Goal: Task Accomplishment & Management: Complete application form

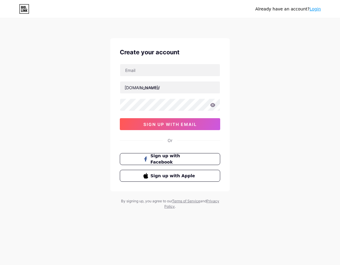
click at [313, 11] on link "Login" at bounding box center [315, 9] width 11 height 5
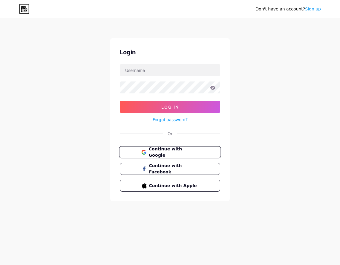
click at [169, 148] on button "Continue with Google" at bounding box center [170, 152] width 102 height 12
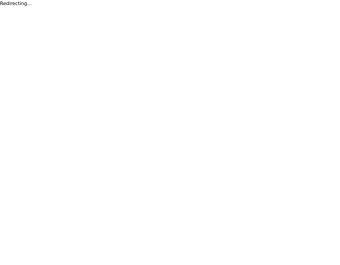
click at [249, 7] on html "Redirecting... Văn bản gốc Đánh giá bản dịch này Ý kiến phản hồi của bạn sẽ đượ…" at bounding box center [170, 3] width 340 height 7
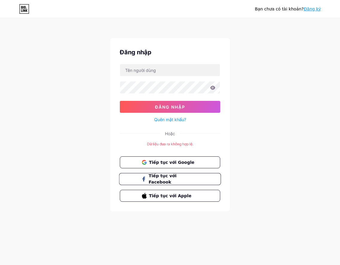
click at [174, 180] on font "Tiếp tục với Facebook" at bounding box center [163, 179] width 28 height 11
click at [254, 127] on div "Bạn chưa có tài khoản? Đăng ký Đăng nhập Đăng nhập Quên mật khẩu? Hoặc Dữ liệu …" at bounding box center [170, 115] width 340 height 231
drag, startPoint x: 100, startPoint y: 20, endPoint x: 157, endPoint y: 1, distance: 60.3
click at [100, 20] on div "Bạn chưa có tài khoản? Đăng ký Đăng nhập Đăng nhập Quên mật khẩu? Hoặc Dữ liệu …" at bounding box center [170, 115] width 340 height 231
drag, startPoint x: 62, startPoint y: 43, endPoint x: 66, endPoint y: 42, distance: 4.6
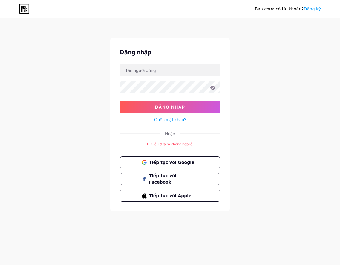
click at [62, 43] on div "Bạn chưa có tài khoản? Đăng ký Đăng nhập Đăng nhập Quên mật khẩu? Hoặc Dữ liệu …" at bounding box center [170, 115] width 340 height 231
